Goal: Task Accomplishment & Management: Use online tool/utility

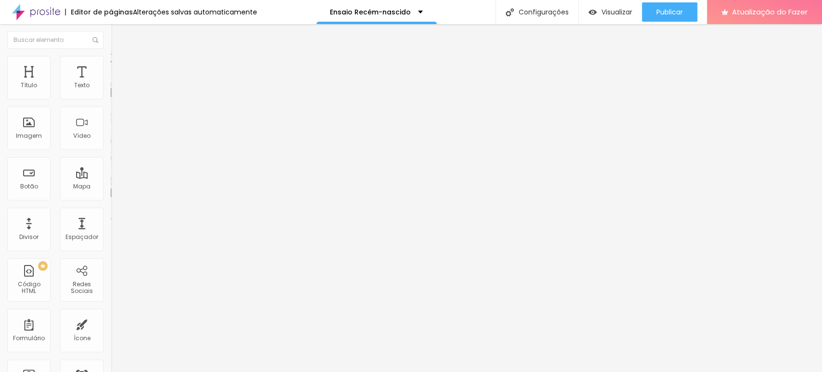
click at [117, 83] on font "Trocar imagem" at bounding box center [140, 79] width 47 height 8
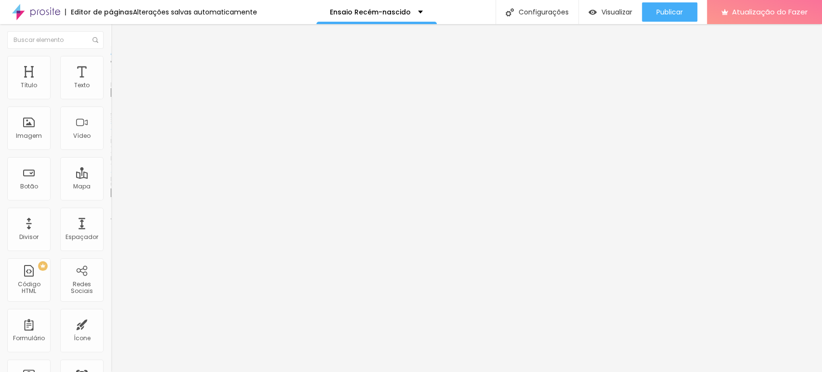
click at [117, 83] on font "Trocar imagem" at bounding box center [140, 79] width 47 height 8
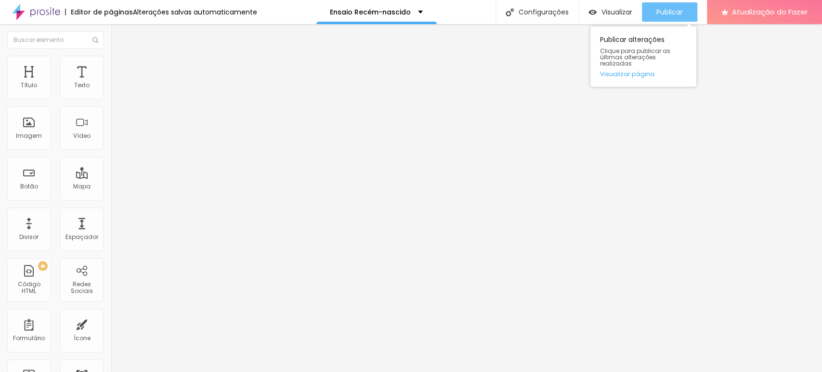
click at [665, 5] on div "Publicar" at bounding box center [669, 11] width 26 height 19
click at [685, 25] on div "Publicar alterações Clique para publicar as últimas alterações realizadas Visua…" at bounding box center [643, 54] width 106 height 65
click at [680, 15] on font "Publicar" at bounding box center [669, 12] width 26 height 10
